Goal: Communication & Community: Answer question/provide support

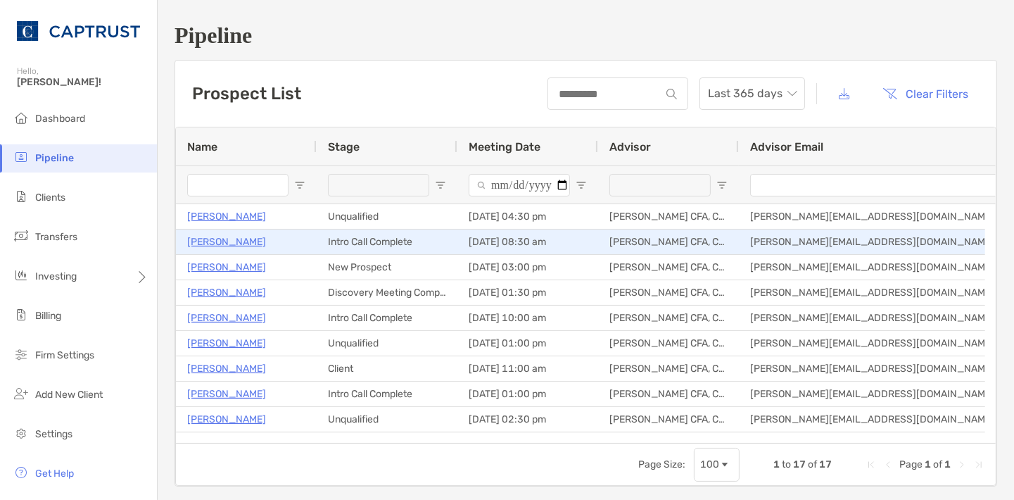
click at [220, 244] on p "[PERSON_NAME]" at bounding box center [226, 242] width 79 height 18
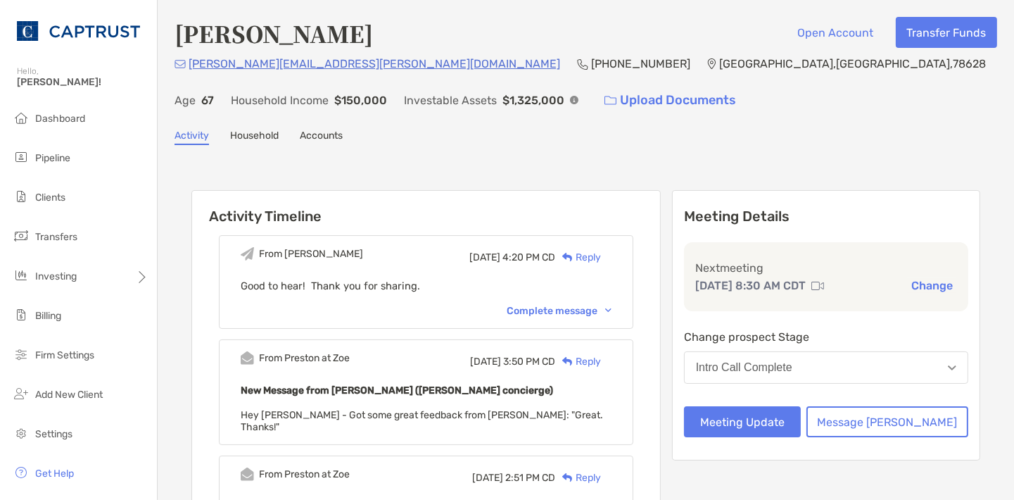
click at [596, 311] on div "Complete message" at bounding box center [559, 311] width 105 height 12
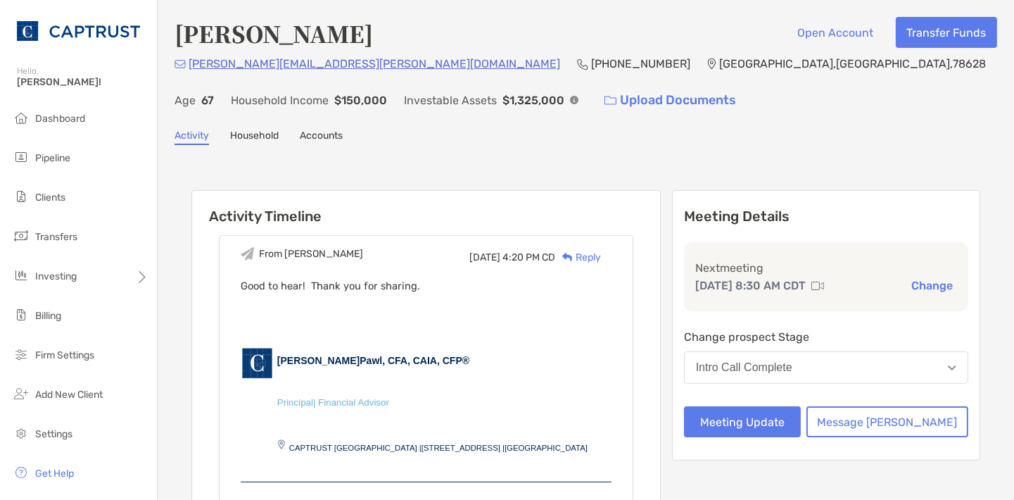
click at [601, 258] on div "Reply" at bounding box center [578, 257] width 46 height 15
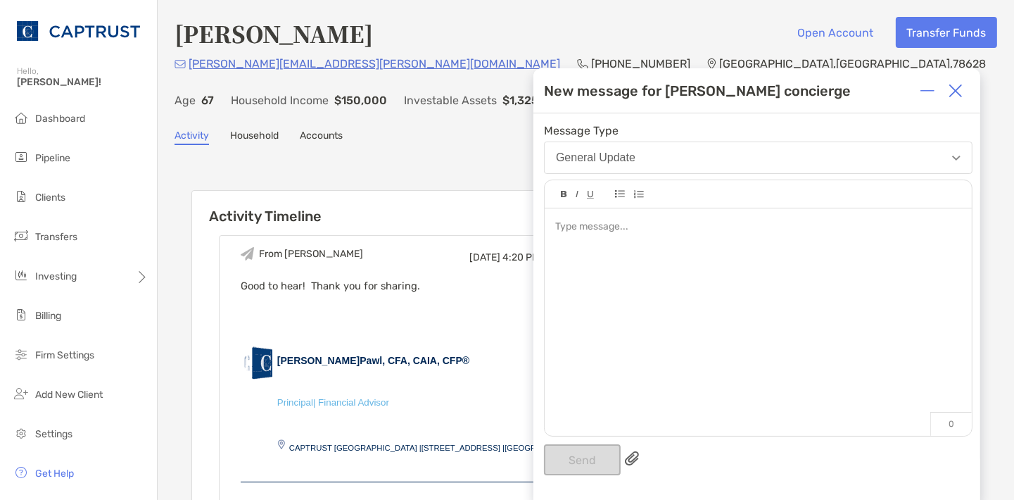
click at [960, 95] on img at bounding box center [956, 91] width 14 height 14
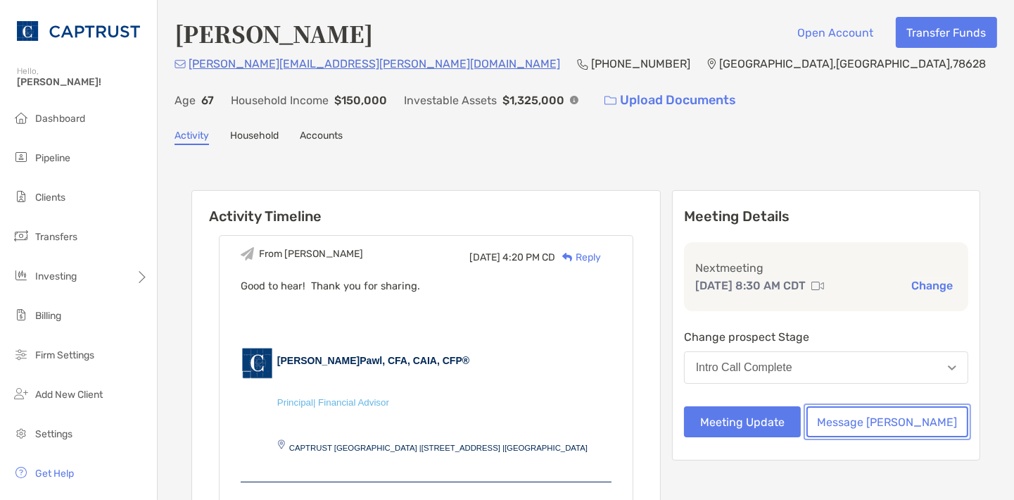
click at [907, 415] on button "Message Zoe" at bounding box center [888, 421] width 162 height 31
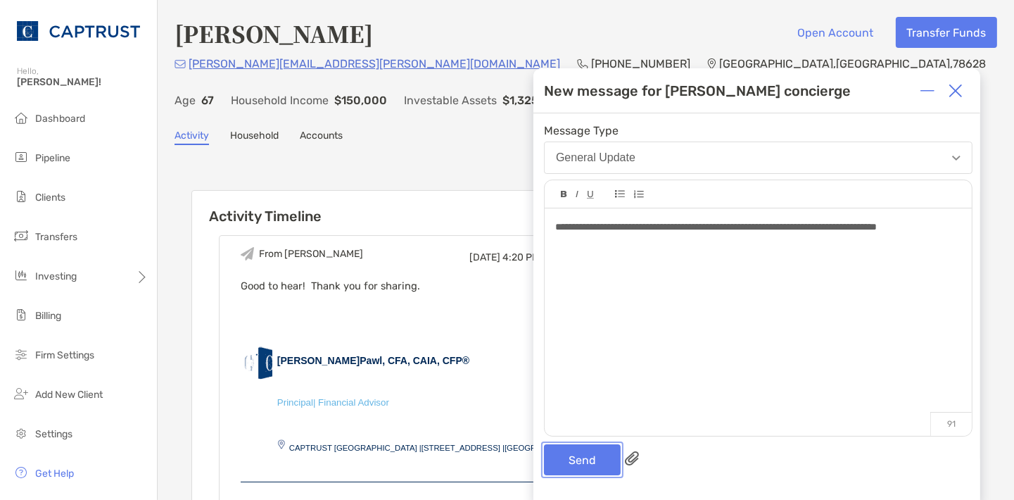
click at [591, 453] on button "Send" at bounding box center [582, 459] width 77 height 31
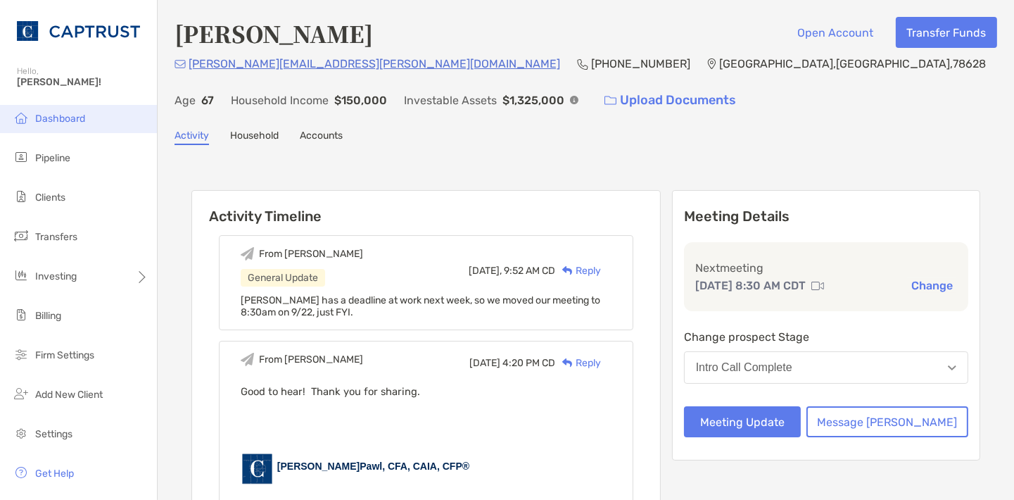
click at [56, 113] on li "Dashboard" at bounding box center [78, 119] width 157 height 28
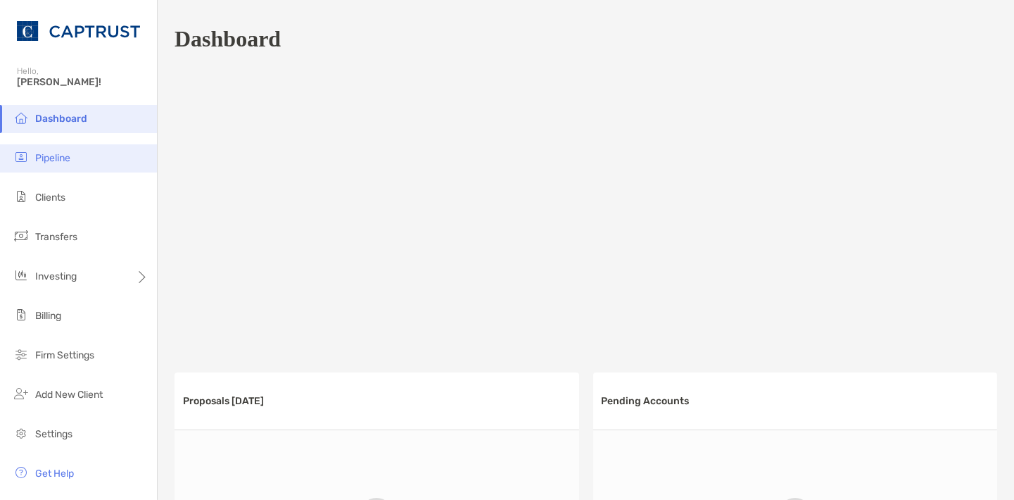
click at [68, 163] on span "Pipeline" at bounding box center [52, 158] width 35 height 12
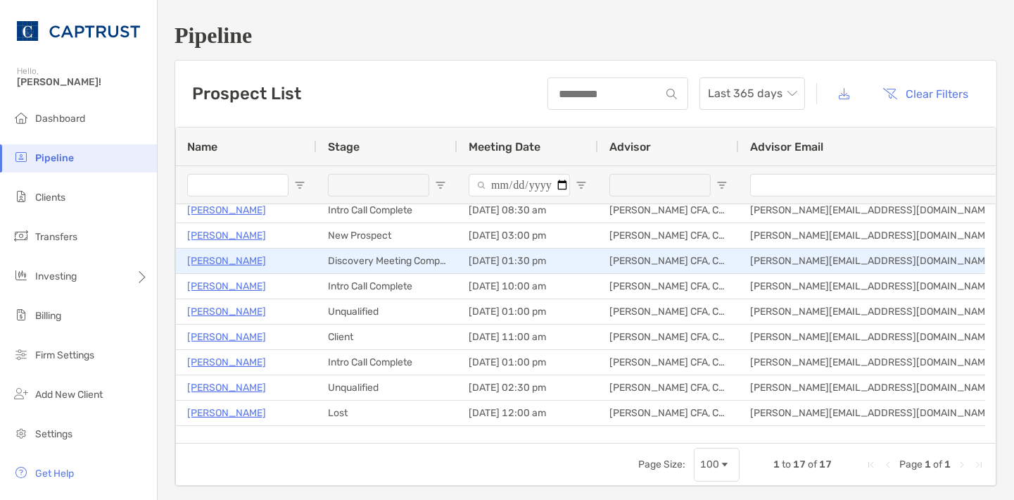
scroll to position [36, 0]
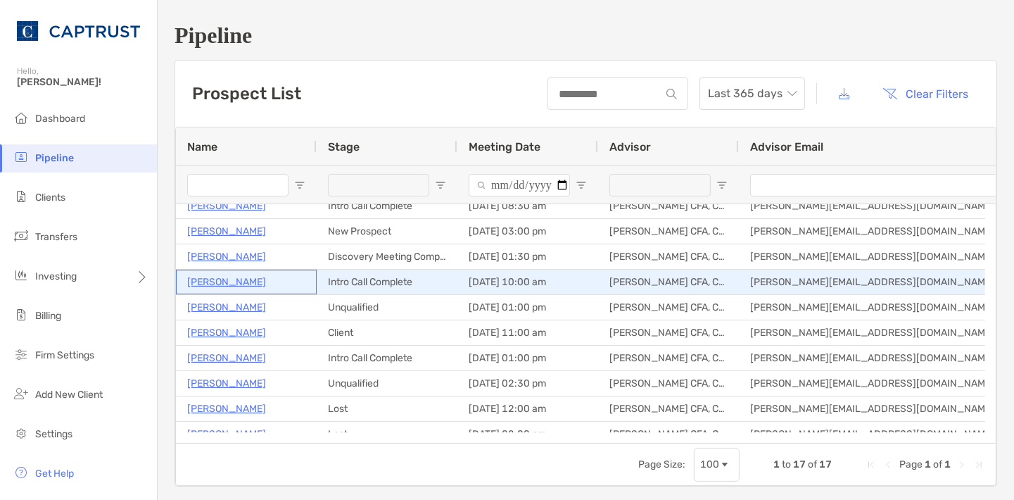
click at [236, 277] on p "Royce Samuel" at bounding box center [226, 282] width 79 height 18
